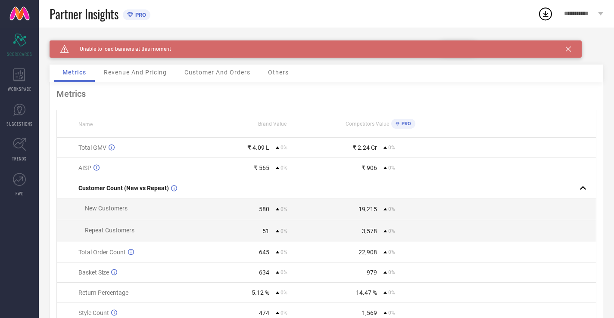
click at [159, 74] on span "Revenue And Pricing" at bounding box center [135, 72] width 63 height 7
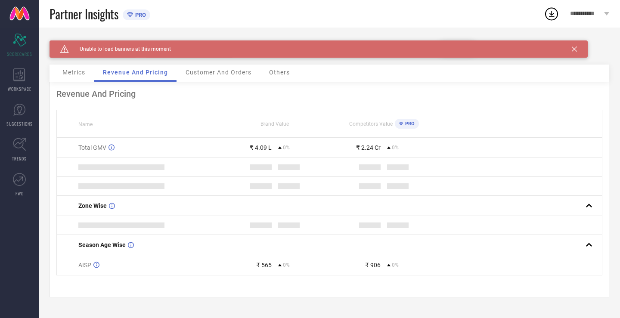
click at [95, 78] on div "Revenue And Pricing" at bounding box center [135, 73] width 82 height 17
click at [90, 73] on div "Metrics" at bounding box center [74, 73] width 40 height 17
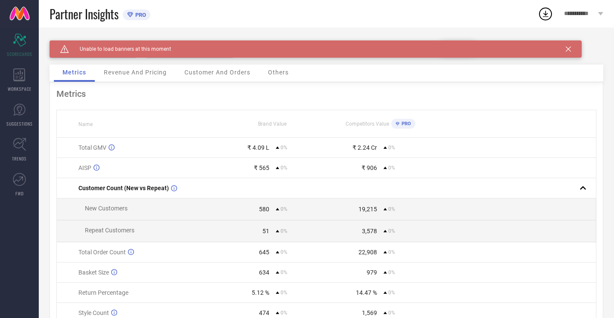
click at [571, 50] on div "Caution Created with Sketch. Unable to load banners at this moment" at bounding box center [316, 49] width 532 height 17
click at [570, 50] on icon at bounding box center [568, 49] width 5 height 5
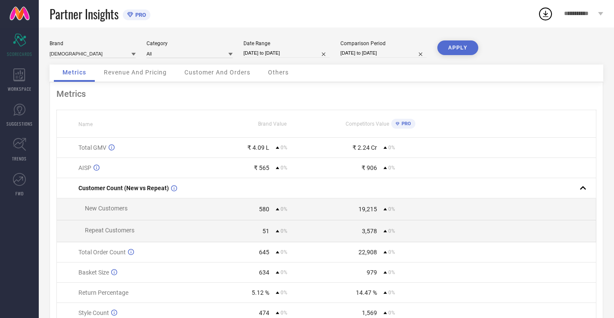
select select "7"
select select "2025"
select select "8"
select select "2025"
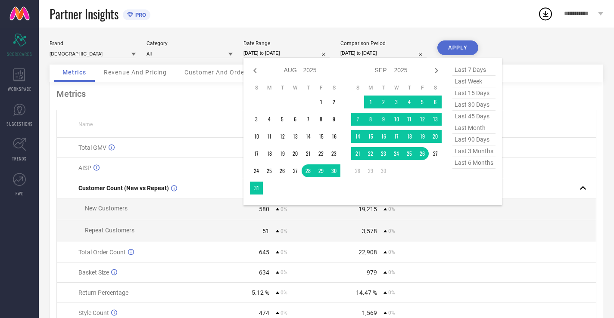
click at [289, 54] on input "[DATE] to [DATE]" at bounding box center [286, 53] width 86 height 9
click at [468, 109] on span "last 30 days" at bounding box center [473, 105] width 43 height 12
type input "[DATE] to [DATE]"
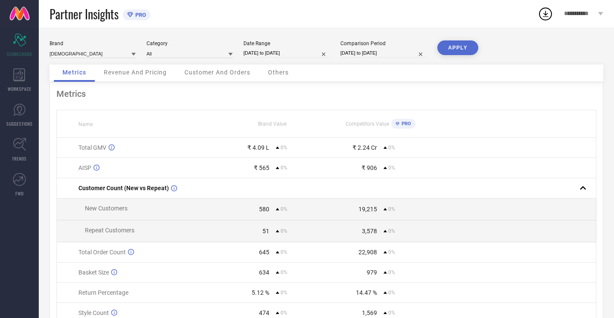
click at [405, 52] on input "[DATE] to [DATE]" at bounding box center [383, 53] width 86 height 9
select select "7"
select select "2025"
select select "8"
select select "2025"
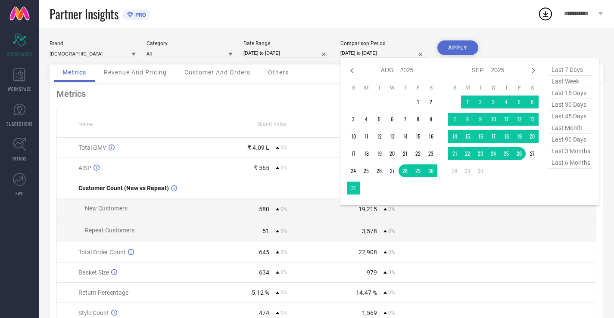
click at [557, 103] on span "last 30 days" at bounding box center [570, 105] width 43 height 12
type input "[DATE] to [DATE]"
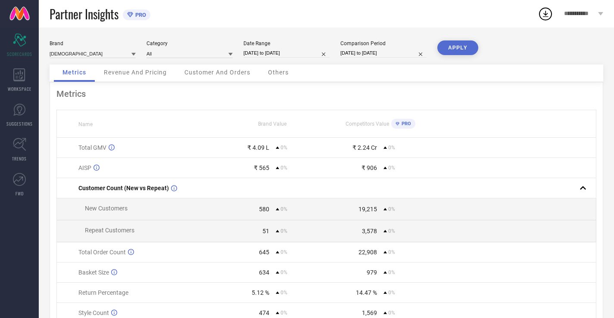
click at [457, 53] on button "APPLY" at bounding box center [457, 48] width 41 height 15
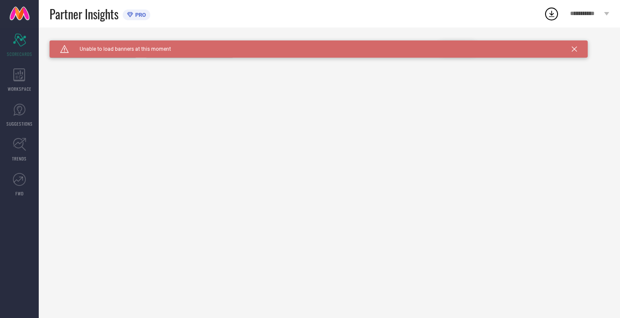
type input "All"
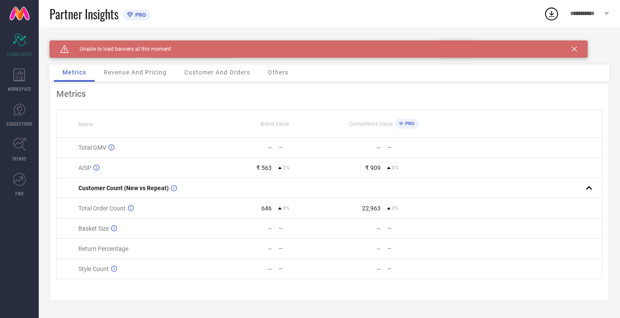
click at [119, 62] on div "Brand INDIANRANG Category All Date Range 29-08-2025 to 27-09-2025 Comparison Pe…" at bounding box center [330, 53] width 560 height 24
click at [122, 71] on span "Revenue And Pricing" at bounding box center [135, 72] width 63 height 7
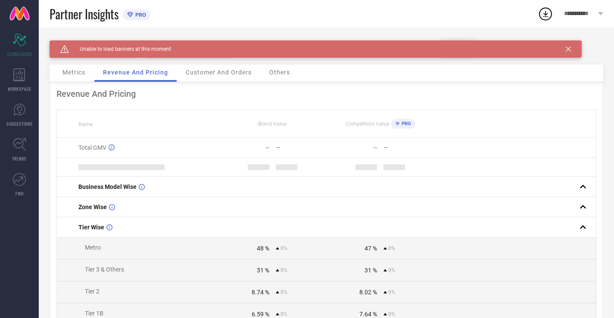
click at [77, 73] on span "Metrics" at bounding box center [73, 72] width 23 height 7
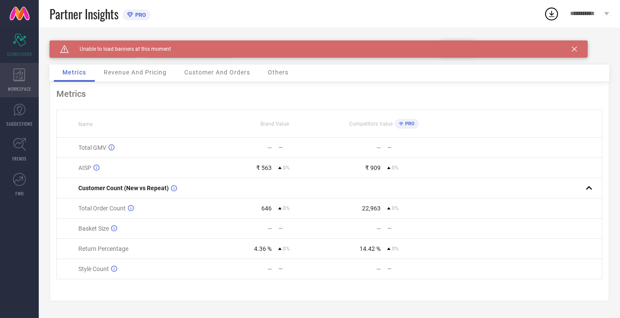
click at [21, 75] on icon at bounding box center [19, 75] width 12 height 13
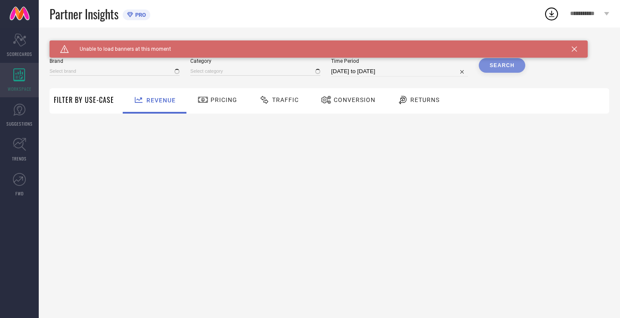
type input "[DEMOGRAPHIC_DATA]"
type input "All"
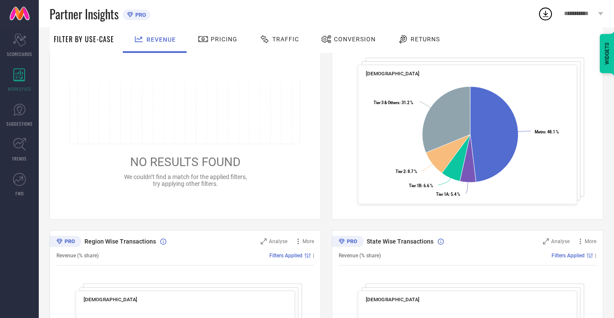
scroll to position [127, 0]
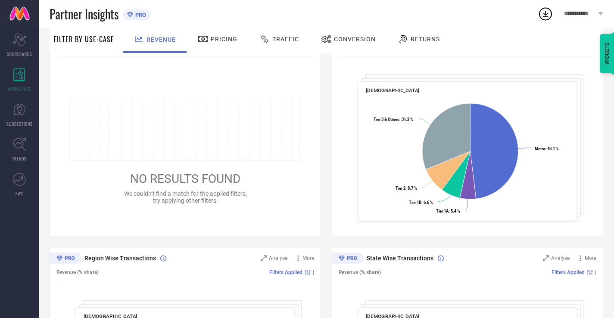
click at [606, 131] on div "SYSTEM WORKSPACE Brand INDIANRANG Category All Time Period 28-08-2025 to 27-09-…" at bounding box center [326, 187] width 575 height 575
click at [219, 45] on div "Pricing" at bounding box center [218, 39] width 44 height 15
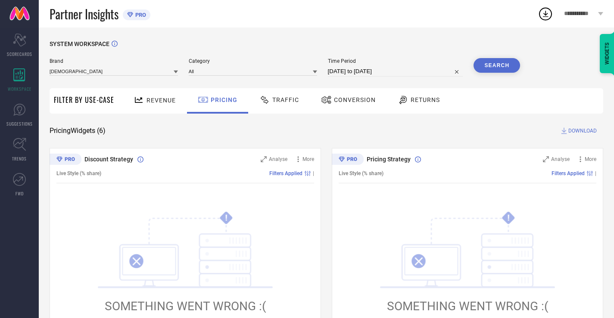
click at [272, 100] on span "Traffic" at bounding box center [285, 100] width 27 height 7
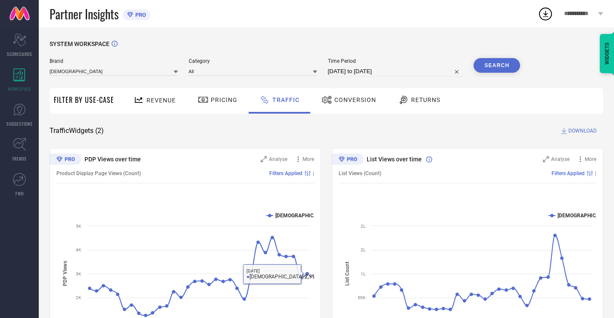
click at [345, 103] on span "Conversion" at bounding box center [355, 100] width 42 height 7
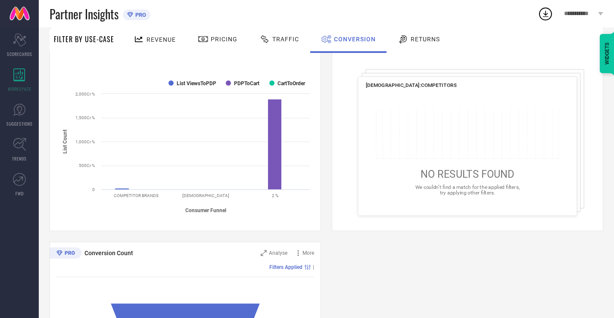
scroll to position [138, 0]
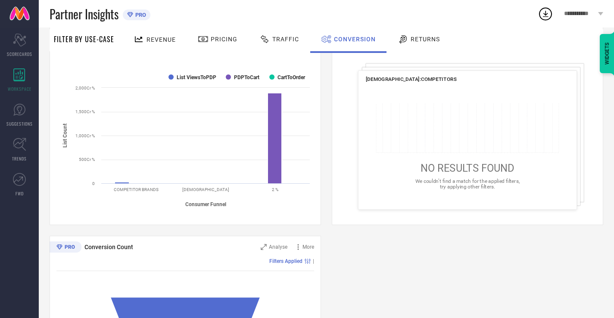
click at [391, 34] on div "Returns" at bounding box center [419, 40] width 64 height 25
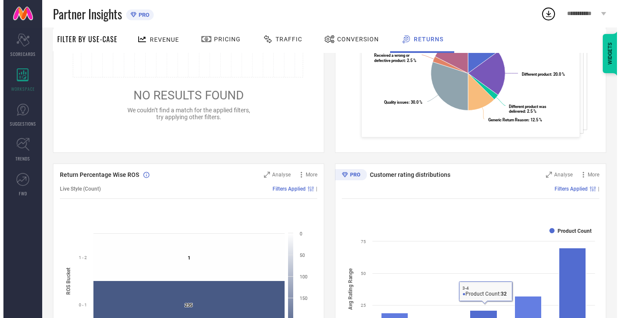
scroll to position [209, 0]
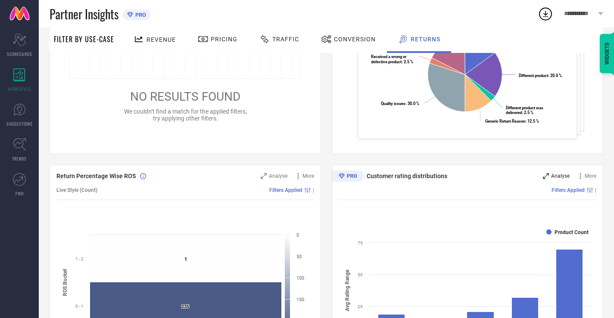
click at [552, 178] on span "Analyse" at bounding box center [560, 176] width 19 height 6
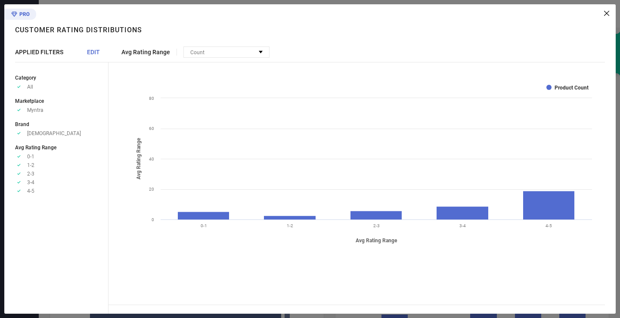
click at [542, 191] on rect at bounding box center [550, 205] width 52 height 28
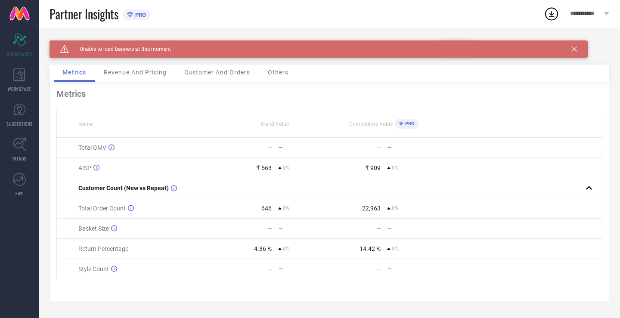
click at [580, 13] on span "**********" at bounding box center [586, 13] width 32 height 7
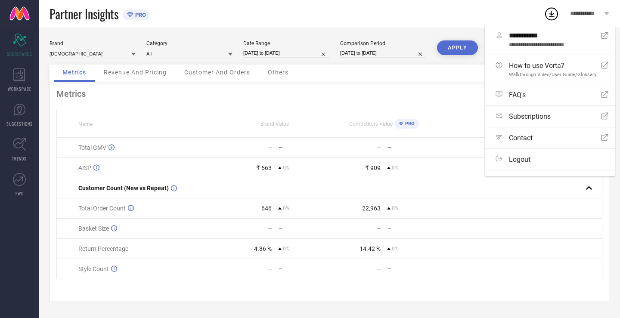
click at [283, 84] on div "Metrics Name Brand Value Competitors Value PRO Total GMV — — — — AISP ₹ 563 0% …" at bounding box center [330, 191] width 560 height 219
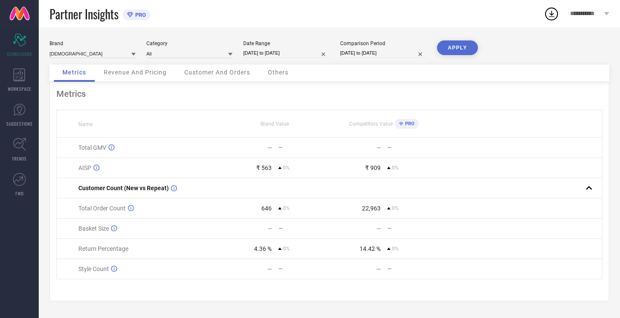
click at [275, 77] on div "Others" at bounding box center [278, 73] width 38 height 17
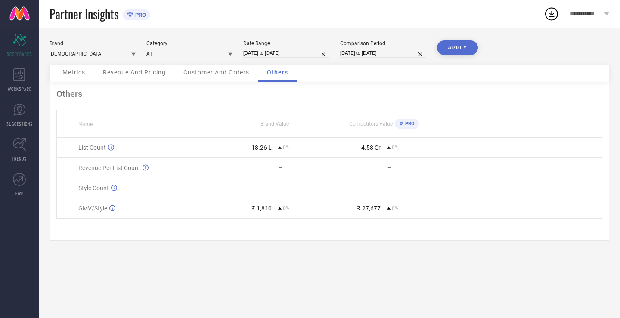
click at [225, 75] on span "Customer And Orders" at bounding box center [217, 72] width 66 height 7
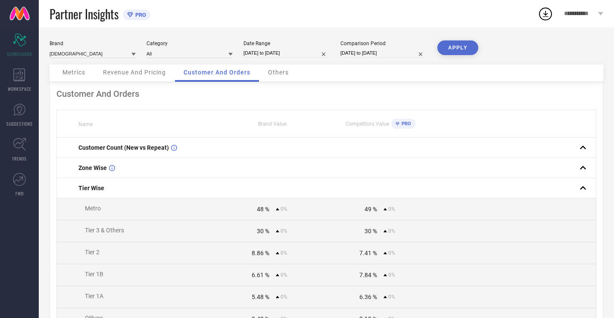
click at [142, 75] on span "Revenue And Pricing" at bounding box center [134, 72] width 63 height 7
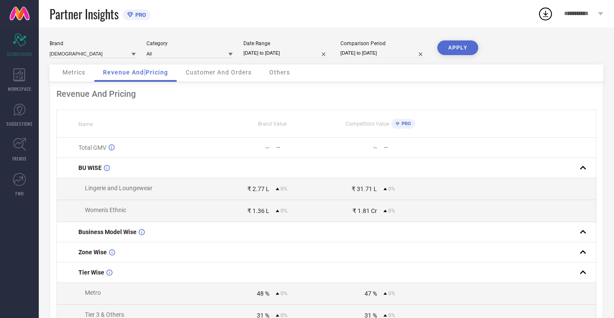
select select "7"
select select "2025"
select select "8"
select select "2025"
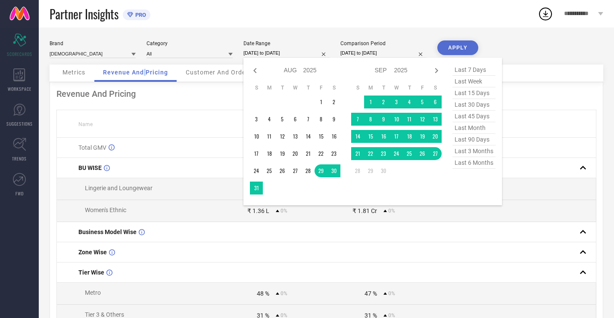
click at [261, 53] on input "[DATE] to [DATE]" at bounding box center [286, 53] width 86 height 9
click at [479, 105] on span "last 30 days" at bounding box center [473, 105] width 43 height 12
type input "[DATE] to [DATE]"
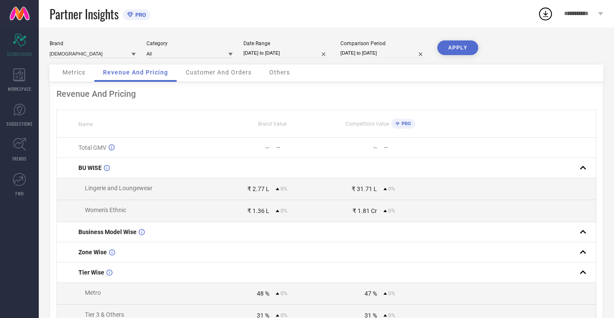
click at [442, 39] on div "Brand INDIANRANG Category All Date Range 29-08-2025 to 27-09-2025 Comparison Pe…" at bounding box center [326, 292] width 575 height 529
click at [454, 50] on button "APPLY" at bounding box center [457, 48] width 41 height 15
